Goal: Check status

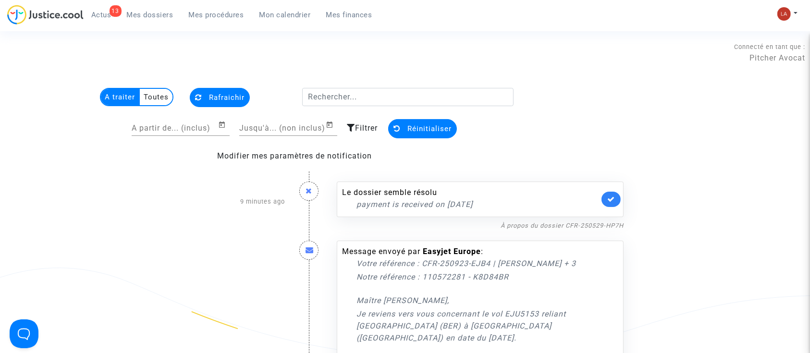
click at [619, 205] on link at bounding box center [611, 199] width 19 height 15
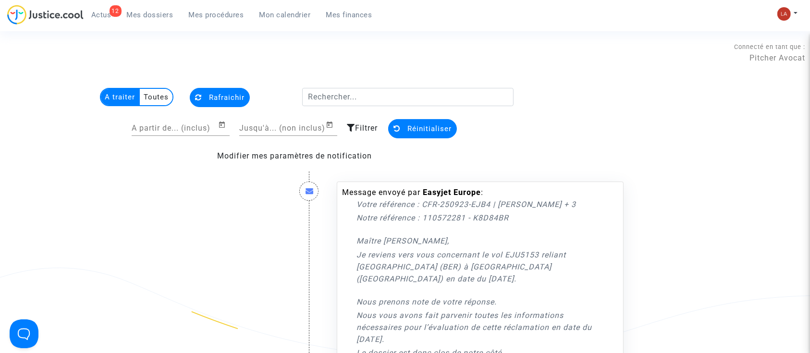
scroll to position [192, 0]
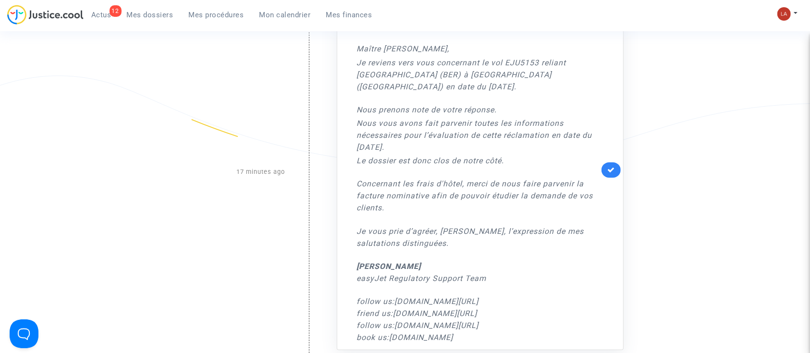
click at [615, 171] on div "Message envoyé par Easyjet Europe : Votre référence : CFR-250923-EJB4 | [PERSON…" at bounding box center [480, 169] width 287 height 361
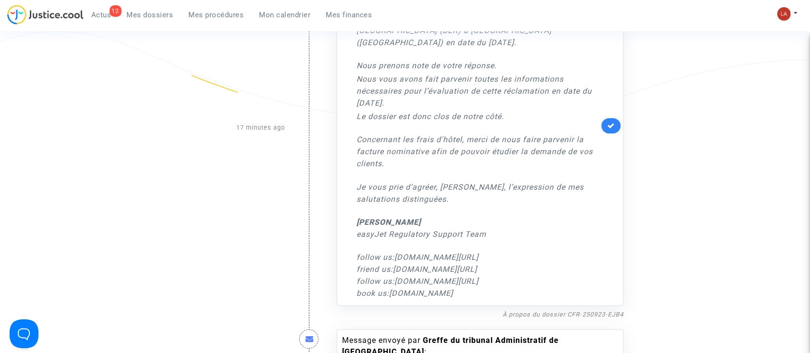
scroll to position [256, 0]
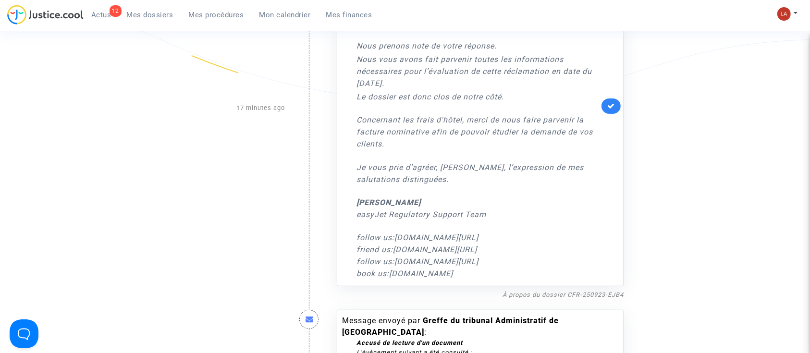
click at [600, 289] on div "À propos du dossier CFR-250923-EJB4" at bounding box center [480, 295] width 287 height 12
click at [604, 291] on link "À propos du dossier CFR-250923-EJB4" at bounding box center [563, 294] width 121 height 7
click at [612, 102] on icon at bounding box center [612, 105] width 8 height 7
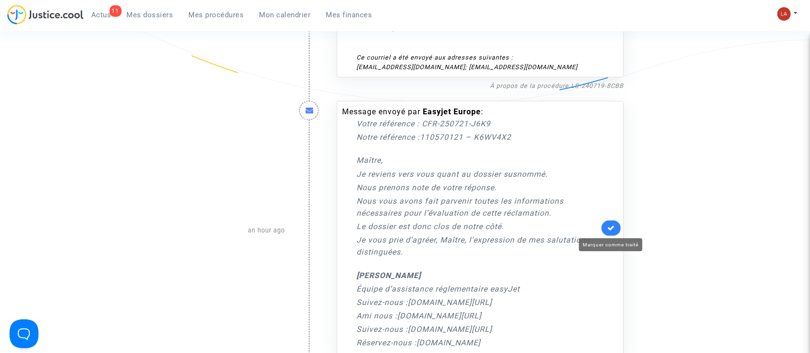
click at [610, 227] on icon at bounding box center [612, 227] width 8 height 7
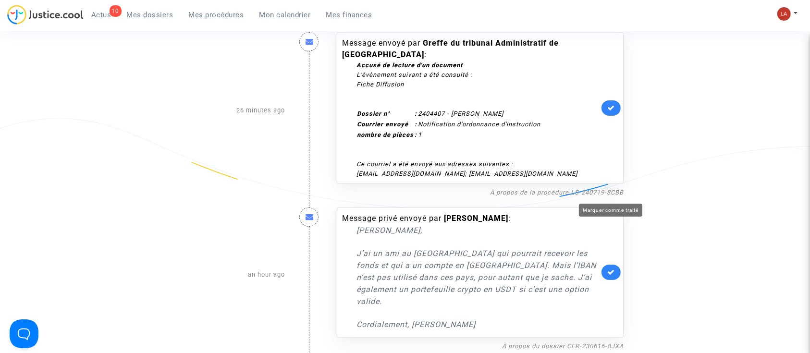
scroll to position [64, 0]
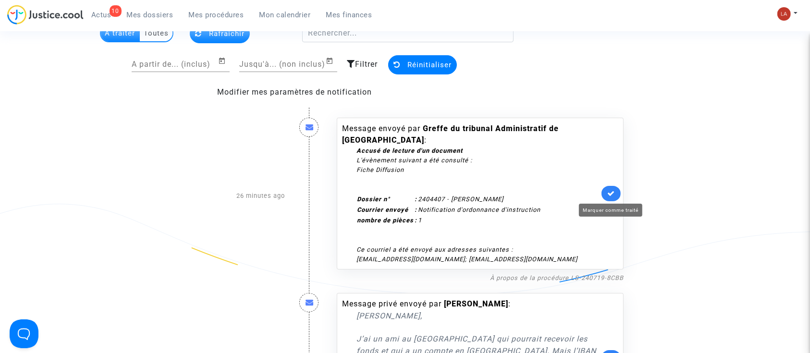
drag, startPoint x: 615, startPoint y: 196, endPoint x: 626, endPoint y: 194, distance: 11.1
click at [615, 195] on icon at bounding box center [612, 193] width 8 height 7
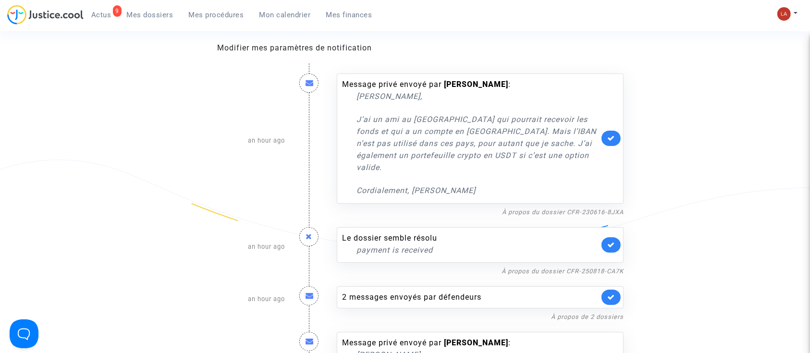
scroll to position [192, 0]
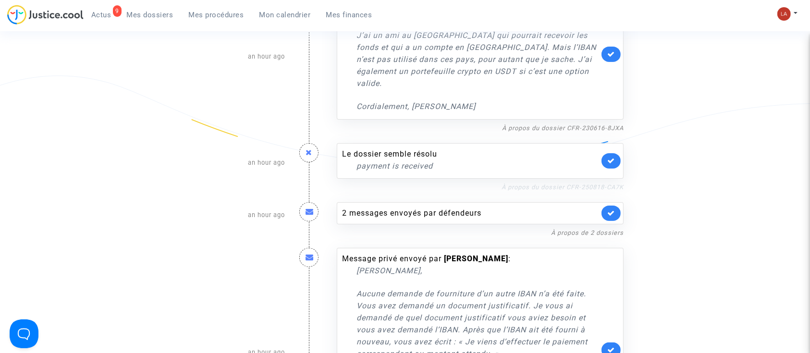
click at [574, 184] on link "À propos du dossier CFR-250818-CA7K" at bounding box center [563, 187] width 122 height 7
click at [607, 153] on link at bounding box center [611, 160] width 19 height 15
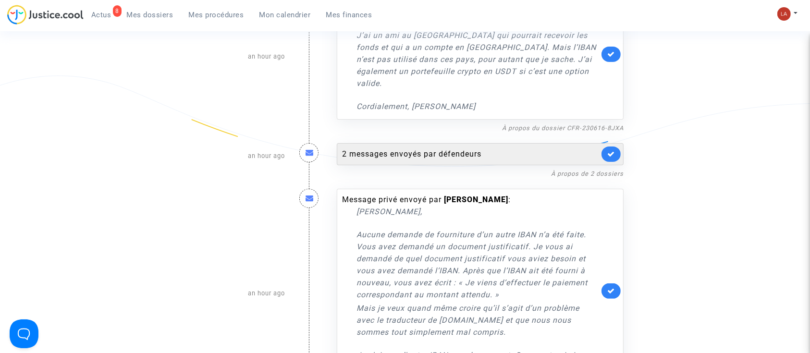
click at [531, 149] on div "2 messages envoyés par défendeurs" at bounding box center [470, 155] width 257 height 12
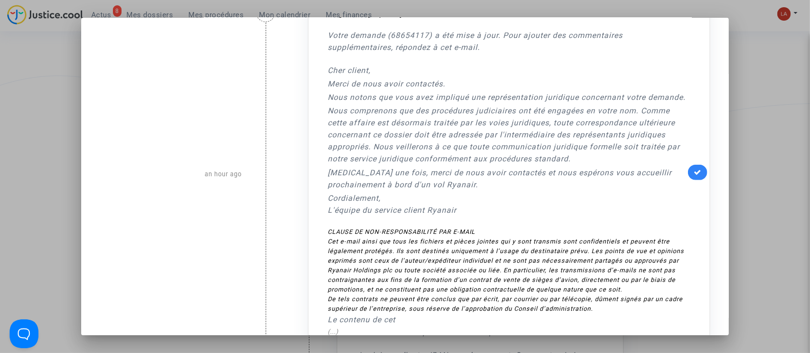
scroll to position [448, 0]
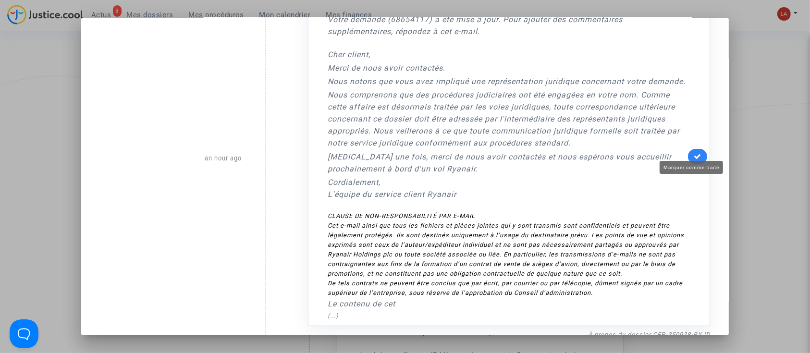
click at [694, 153] on icon at bounding box center [698, 156] width 8 height 7
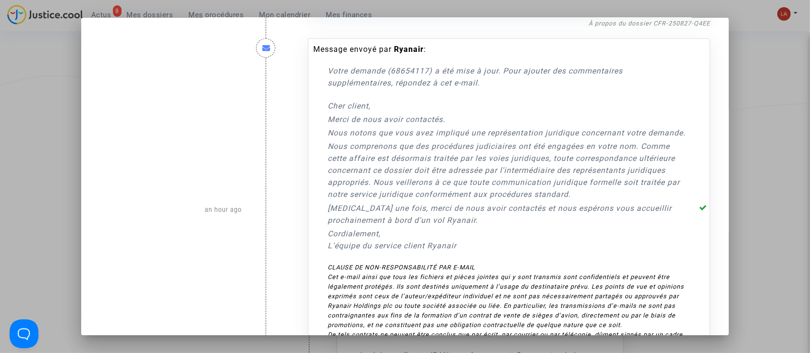
scroll to position [320, 0]
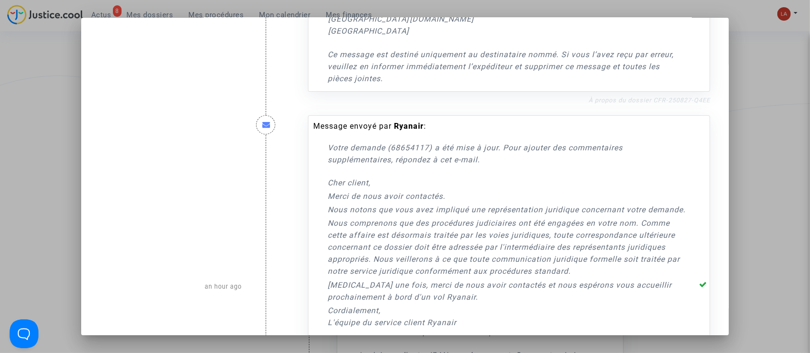
click at [677, 97] on link "À propos du dossier CFR-250827-Q4EE" at bounding box center [650, 100] width 122 height 7
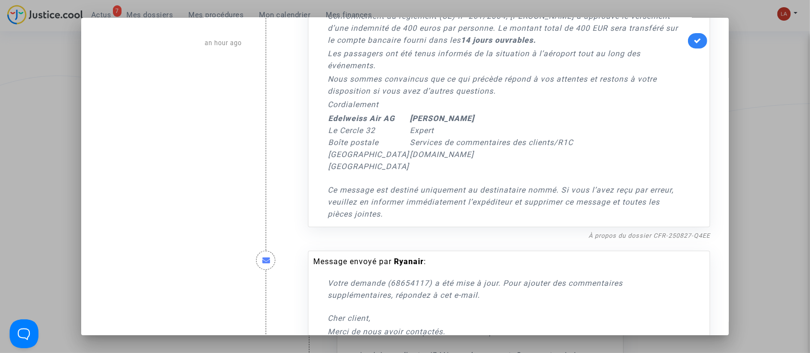
scroll to position [64, 0]
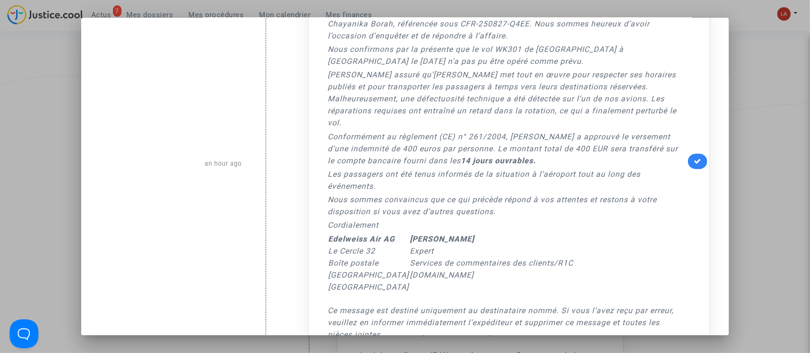
click at [694, 158] on icon at bounding box center [698, 161] width 8 height 7
click at [760, 123] on div at bounding box center [405, 176] width 810 height 353
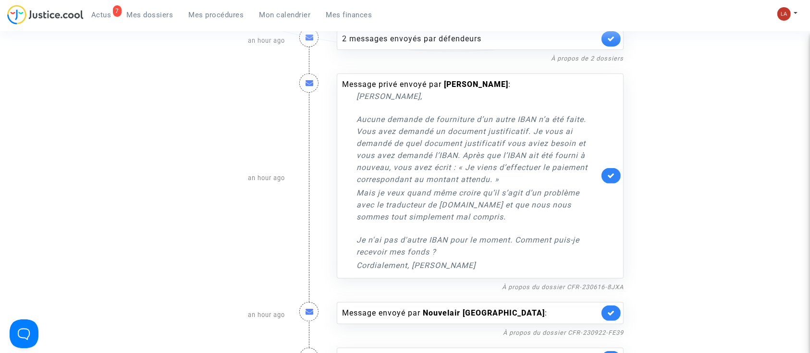
scroll to position [385, 0]
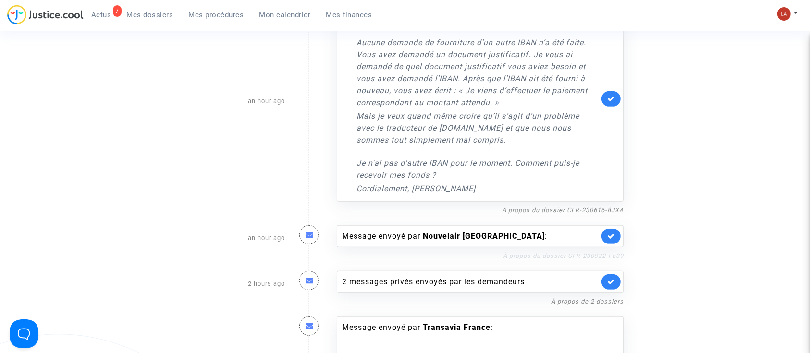
click at [568, 252] on link "À propos du dossier CFR-230922-FE39" at bounding box center [563, 255] width 121 height 7
click at [610, 233] on icon at bounding box center [612, 236] width 8 height 7
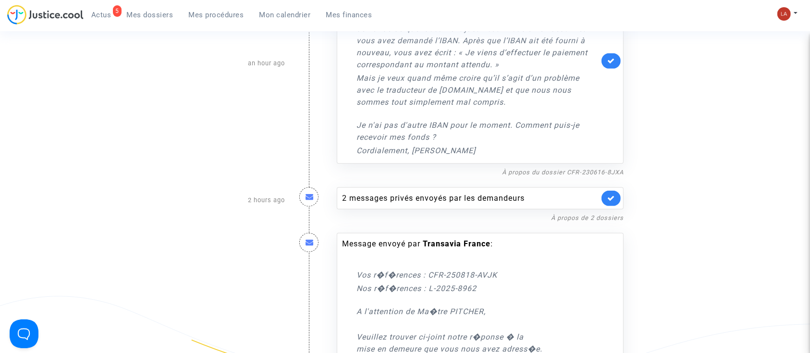
scroll to position [421, 0]
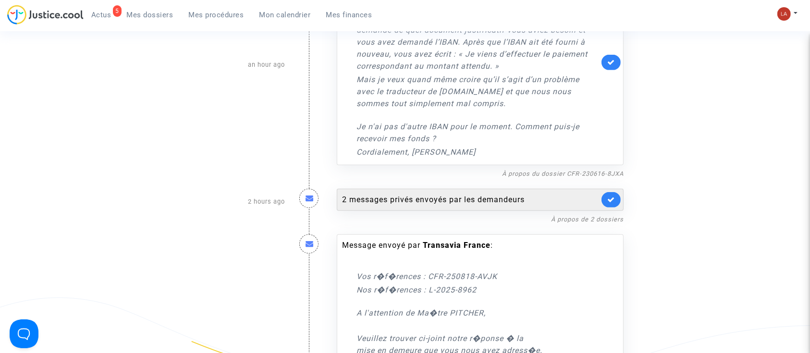
click at [468, 193] on div "2 messages privés envoyés par les demandeurs" at bounding box center [480, 200] width 287 height 22
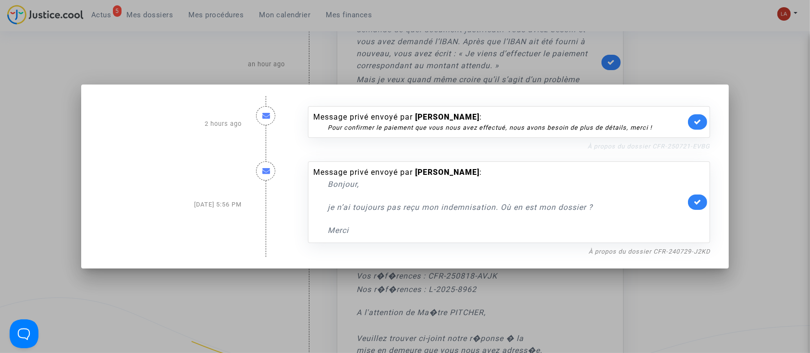
click at [660, 143] on link "À propos du dossier CFR-250721-EVBG" at bounding box center [649, 146] width 123 height 7
click at [707, 126] on link at bounding box center [697, 121] width 19 height 15
click at [683, 254] on link "À propos du dossier CFR-240729-J2KD" at bounding box center [650, 251] width 122 height 7
click at [702, 206] on icon at bounding box center [698, 202] width 8 height 7
drag, startPoint x: 767, startPoint y: 157, endPoint x: 667, endPoint y: 137, distance: 102.1
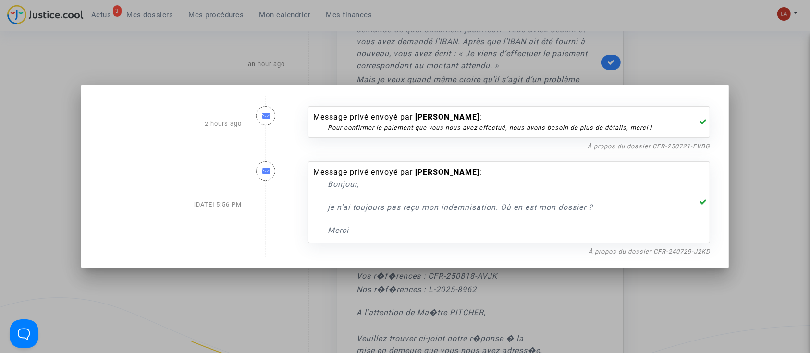
click at [767, 156] on div at bounding box center [405, 176] width 810 height 353
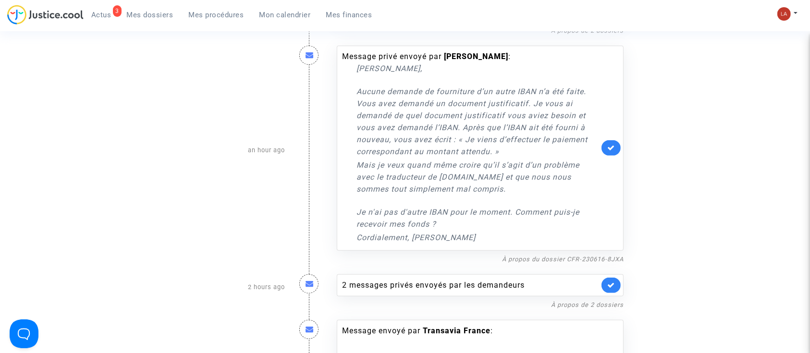
scroll to position [293, 0]
